Goal: Information Seeking & Learning: Learn about a topic

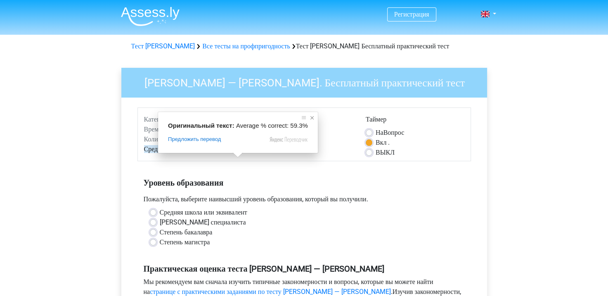
click at [308, 119] on span at bounding box center [312, 118] width 8 height 8
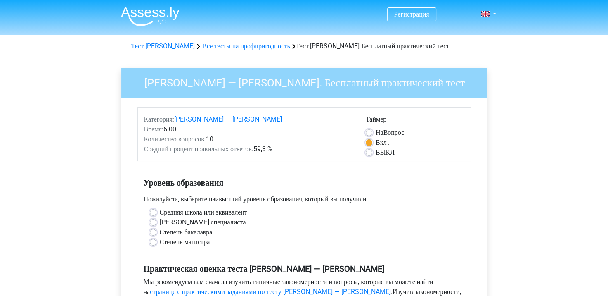
click at [376, 157] on label "ВЫКЛ" at bounding box center [385, 152] width 19 height 10
click at [367, 156] on input "ВЫКЛ" at bounding box center [369, 151] width 7 height 8
radio input "true"
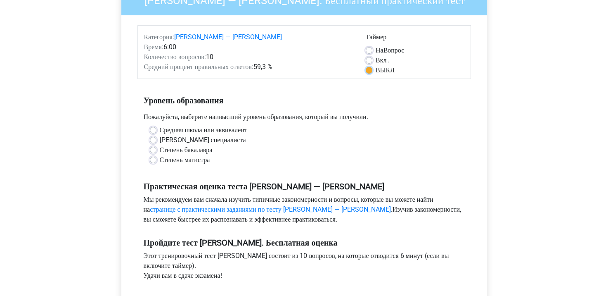
scroll to position [83, 0]
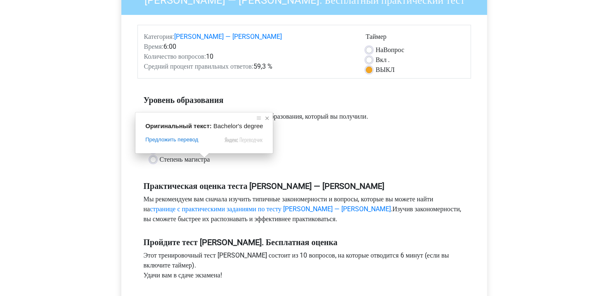
click at [265, 117] on span at bounding box center [267, 118] width 8 height 8
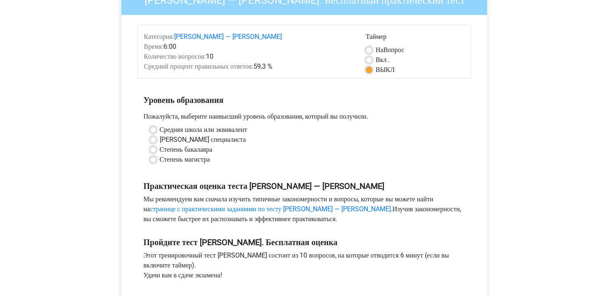
click at [160, 135] on label "Средняя школа или эквивалент" at bounding box center [204, 130] width 88 height 10
click at [153, 133] on input "Средняя школа или эквивалент" at bounding box center [153, 129] width 7 height 8
radio input "true"
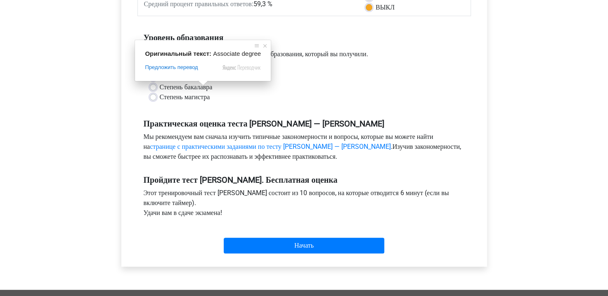
scroll to position [165, 0]
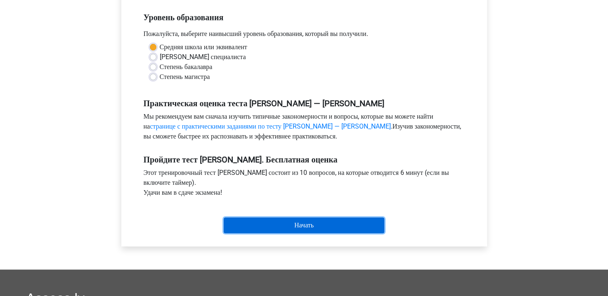
click at [274, 233] on input "Start" at bounding box center [304, 225] width 161 height 16
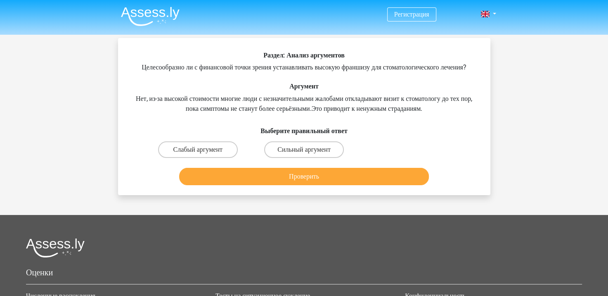
click at [354, 87] on div "Раздел: Анализ аргументов Целесообразно ли с финансовой точки зрения устанавлив…" at bounding box center [304, 119] width 366 height 137
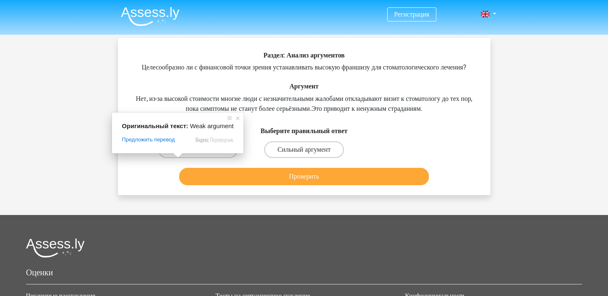
click at [179, 157] on span at bounding box center [178, 155] width 11 height 5
click at [175, 153] on ya-tr-span "Слабый аргумент" at bounding box center [197, 149] width 49 height 8
click at [198, 155] on input "Слабый аргумент" at bounding box center [200, 152] width 5 height 5
radio input "true"
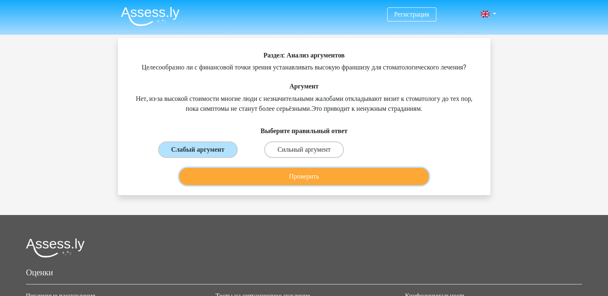
click at [240, 185] on button "Проверить" at bounding box center [304, 176] width 250 height 17
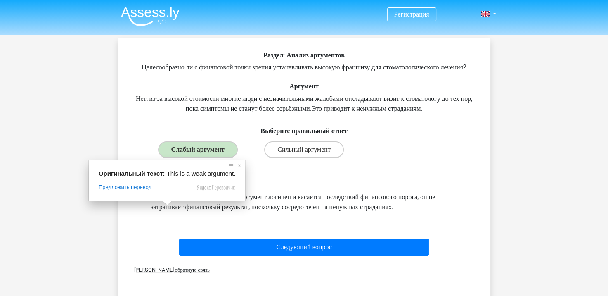
click at [240, 223] on div "Объяснение Это слабый аргумент. Хотя этот аргумент логичен и касается последств…" at bounding box center [304, 196] width 346 height 71
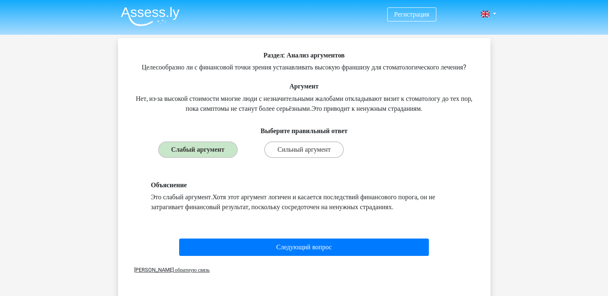
click at [371, 226] on div "Объяснение Это слабый аргумент. Хотя этот аргумент логичен и касается последств…" at bounding box center [304, 196] width 346 height 71
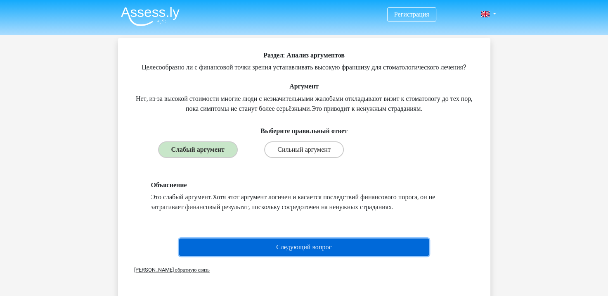
click at [347, 252] on button "Следующий вопрос" at bounding box center [304, 246] width 250 height 17
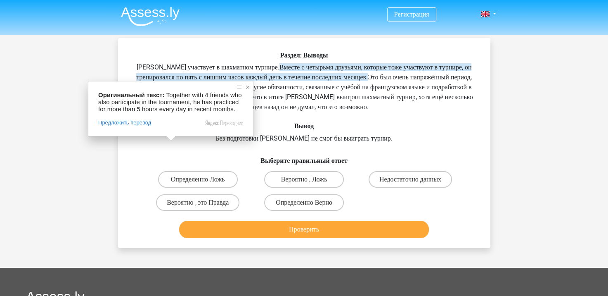
click at [249, 86] on span at bounding box center [248, 87] width 8 height 8
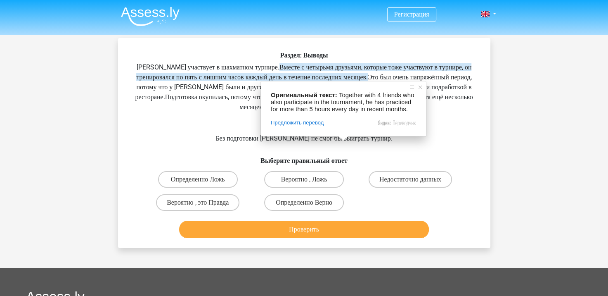
click at [506, 76] on div "Регистрация Nederlands English" at bounding box center [304, 243] width 608 height 486
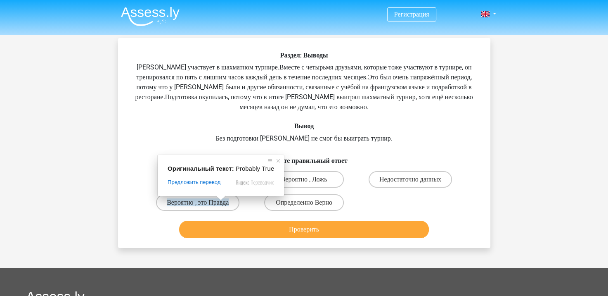
click at [218, 200] on span at bounding box center [221, 197] width 11 height 5
click at [215, 205] on ya-tr-span "Вероятно , это Правда" at bounding box center [198, 202] width 62 height 8
click at [203, 205] on input "Вероятно , это Правда" at bounding box center [200, 204] width 5 height 5
radio input "true"
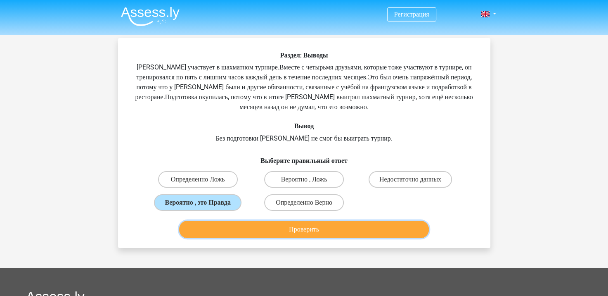
click at [297, 230] on ya-tr-span "Проверить" at bounding box center [304, 229] width 30 height 8
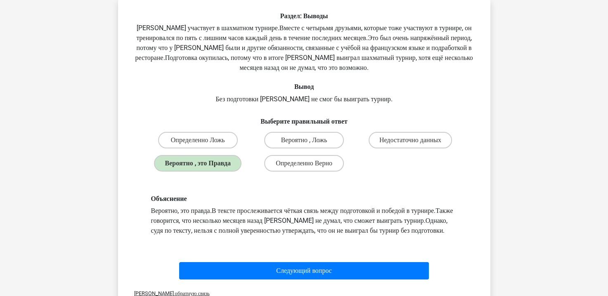
scroll to position [41, 0]
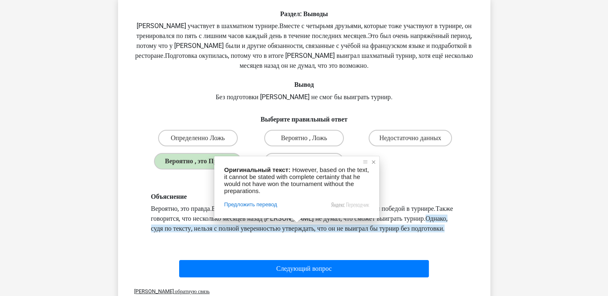
click at [371, 162] on span at bounding box center [374, 162] width 8 height 8
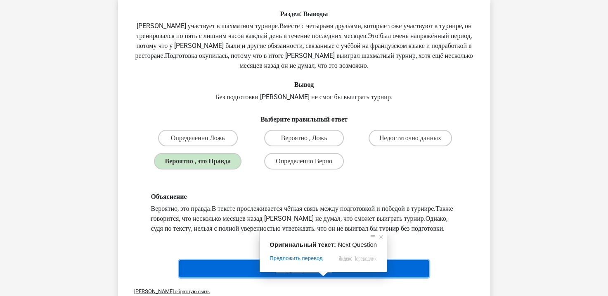
click at [297, 272] on ya-tr-span "Следующий вопрос" at bounding box center [304, 268] width 56 height 8
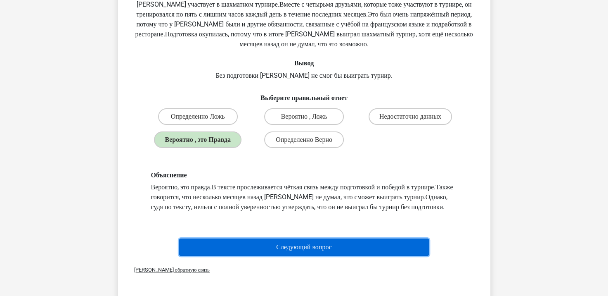
scroll to position [83, 0]
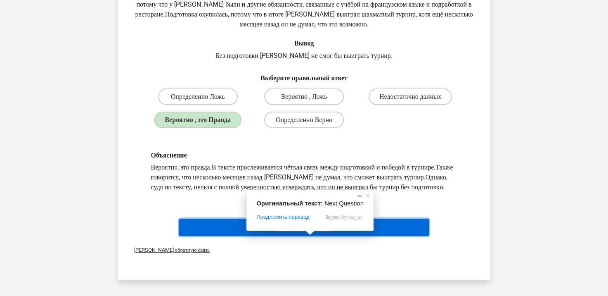
click at [321, 231] on ya-tr-span "Следующий вопрос" at bounding box center [304, 227] width 56 height 8
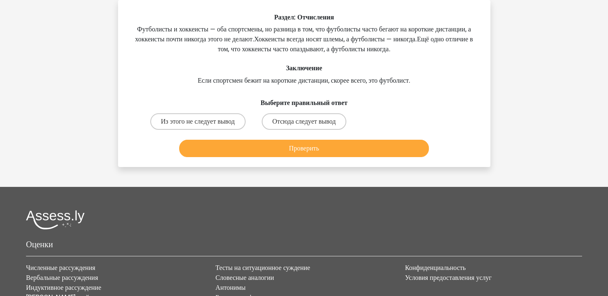
scroll to position [0, 0]
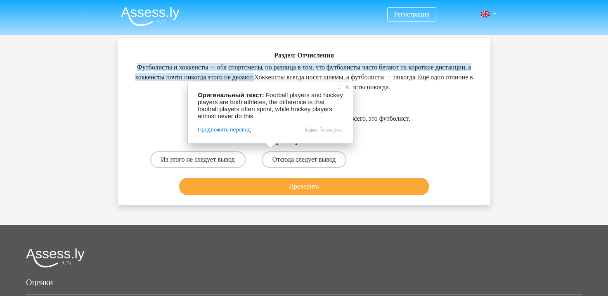
click at [350, 88] on span at bounding box center [347, 87] width 8 height 8
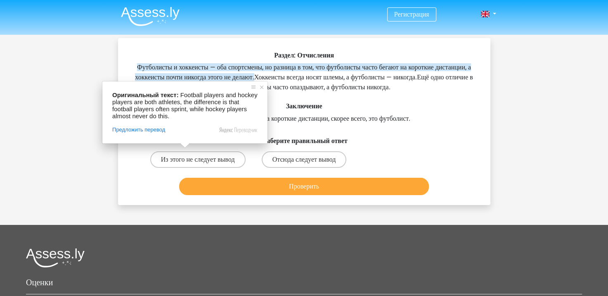
click at [316, 96] on div "Раздел: Отчисления Футболисты и хоккеисты — оба спортсмены, но разница в том, ч…" at bounding box center [304, 124] width 366 height 147
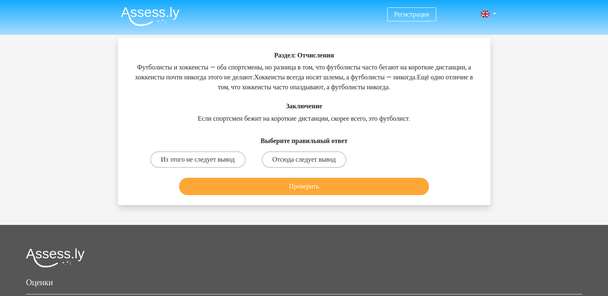
click at [332, 127] on div "Раздел: Отчисления Футболисты и хоккеисты — оба спортсмены, но разница в том, ч…" at bounding box center [304, 124] width 366 height 147
click at [221, 160] on ya-tr-span "Из этого не следует вывод" at bounding box center [198, 159] width 74 height 8
click at [203, 160] on input "Из этого не следует вывод" at bounding box center [200, 161] width 5 height 5
radio input "true"
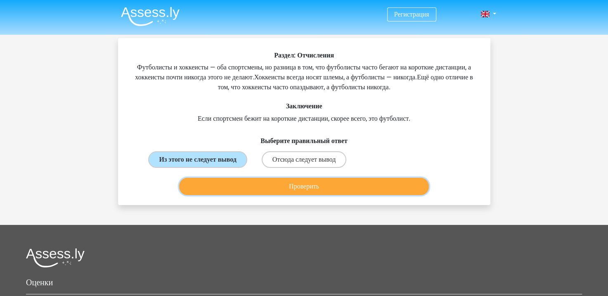
click at [231, 195] on button "Проверить" at bounding box center [304, 186] width 250 height 17
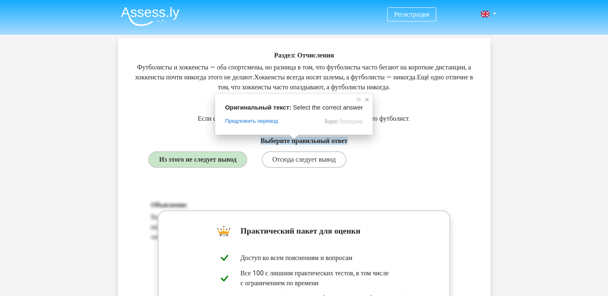
click at [363, 100] on span at bounding box center [367, 99] width 8 height 8
